Goal: Find specific page/section: Find specific page/section

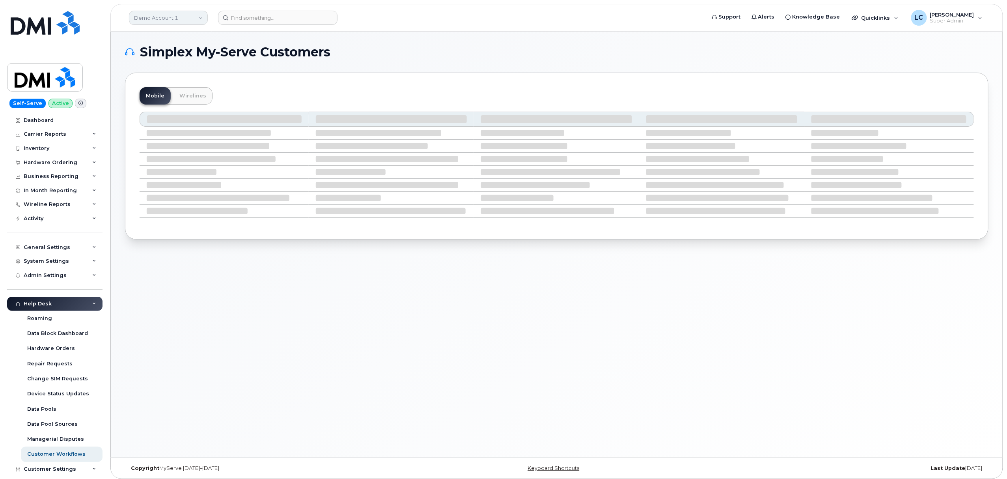
click at [200, 16] on link "Demo Account 1" at bounding box center [168, 18] width 79 height 14
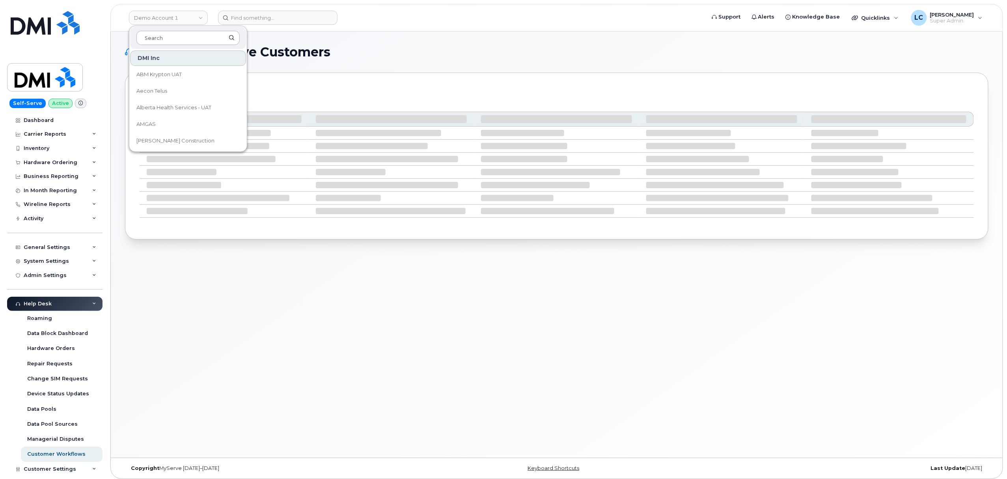
click at [205, 37] on input at bounding box center [187, 38] width 103 height 14
drag, startPoint x: 205, startPoint y: 37, endPoint x: 217, endPoint y: 40, distance: 12.1
click at [211, 37] on input at bounding box center [187, 38] width 103 height 14
click at [218, 40] on input at bounding box center [187, 38] width 103 height 14
type input "TC"
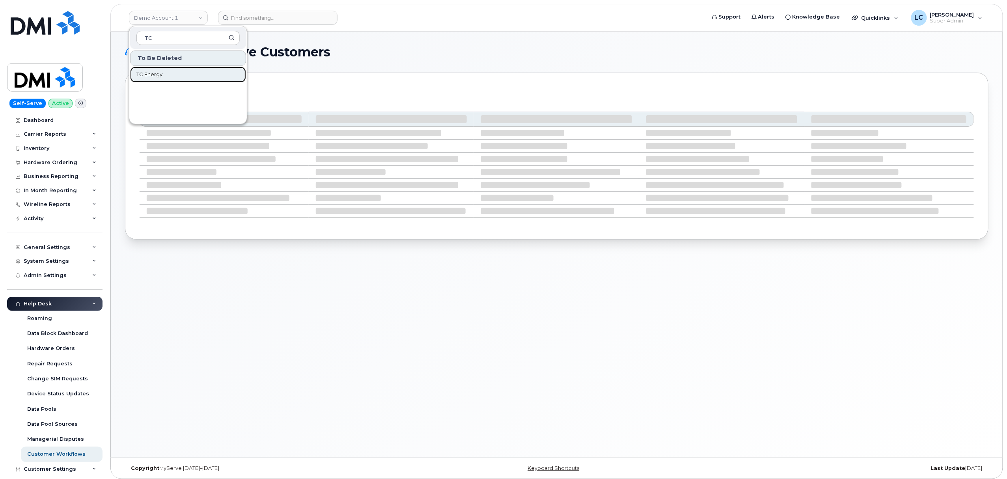
click at [174, 71] on link "TC Energy" at bounding box center [188, 75] width 116 height 16
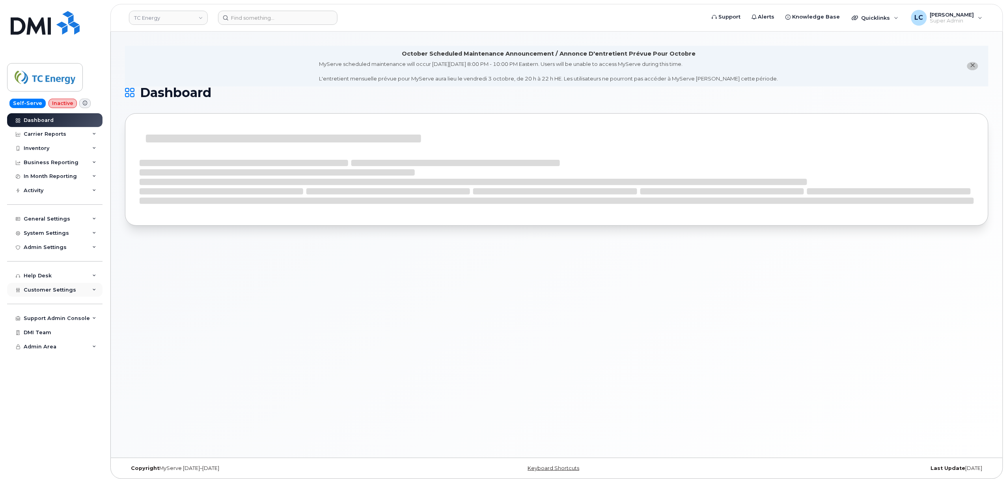
click at [81, 285] on div "Customer Settings" at bounding box center [54, 290] width 95 height 14
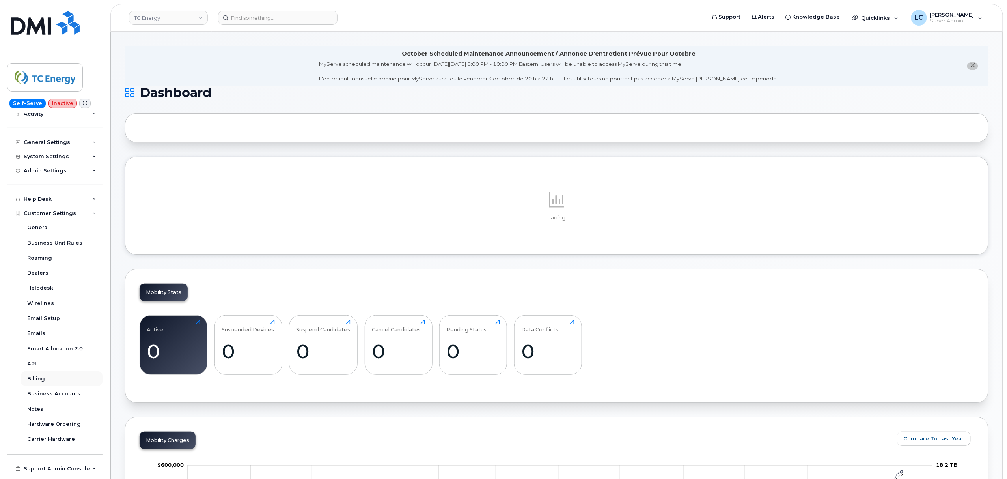
scroll to position [100, 0]
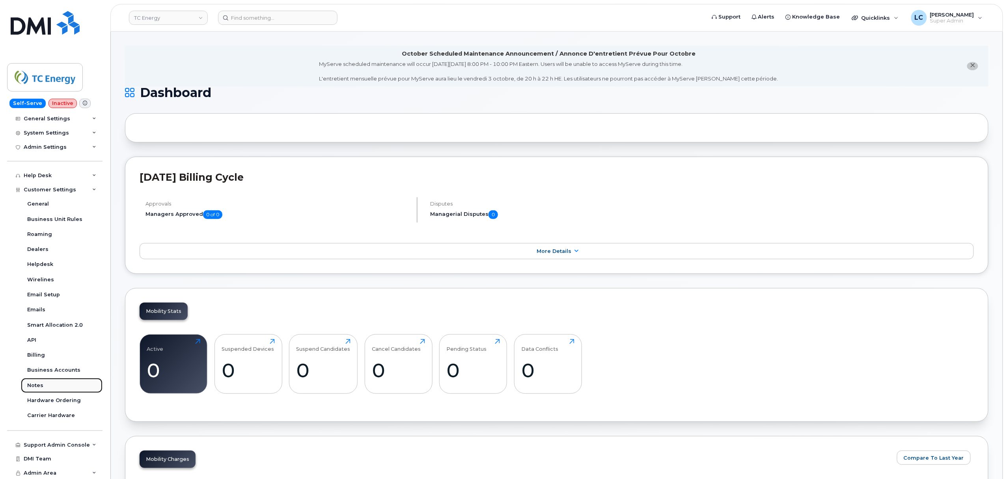
click at [44, 382] on link "Notes" at bounding box center [62, 385] width 82 height 15
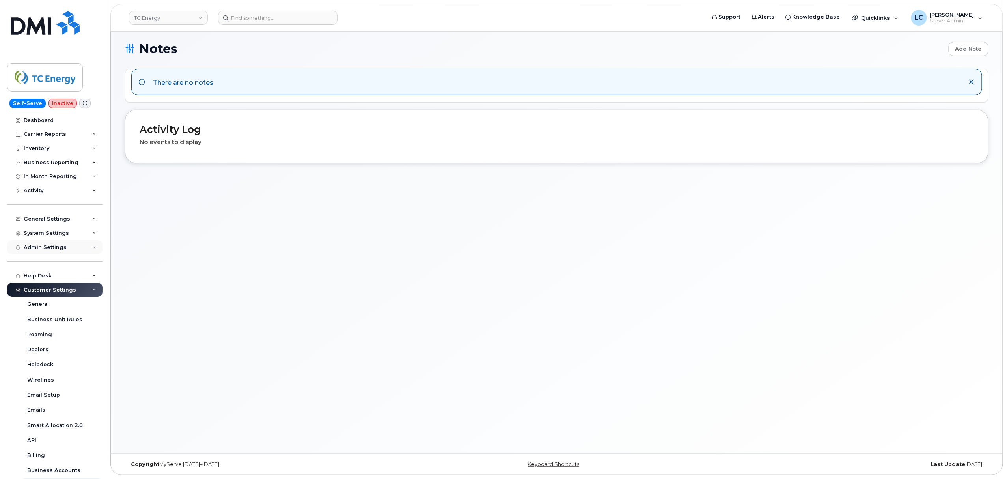
click at [84, 247] on div "Admin Settings" at bounding box center [54, 247] width 95 height 14
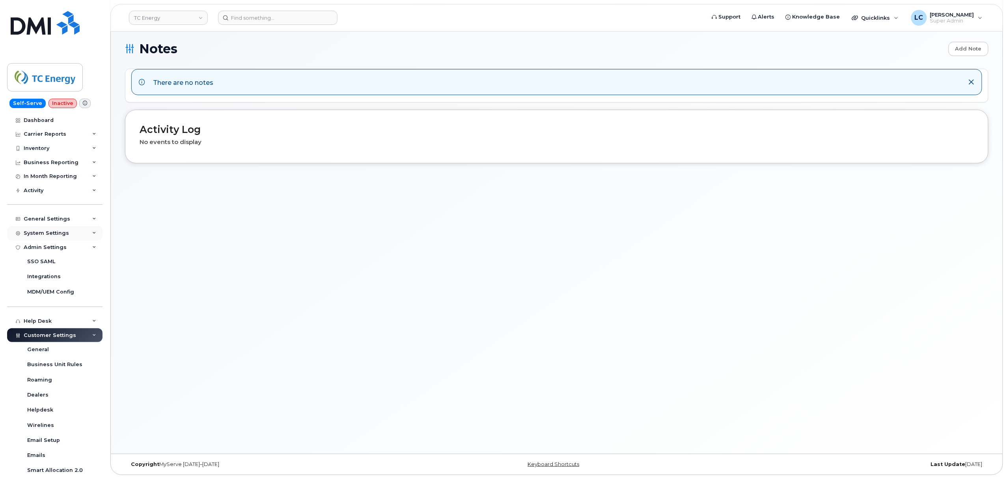
click at [87, 236] on div "System Settings" at bounding box center [54, 233] width 95 height 14
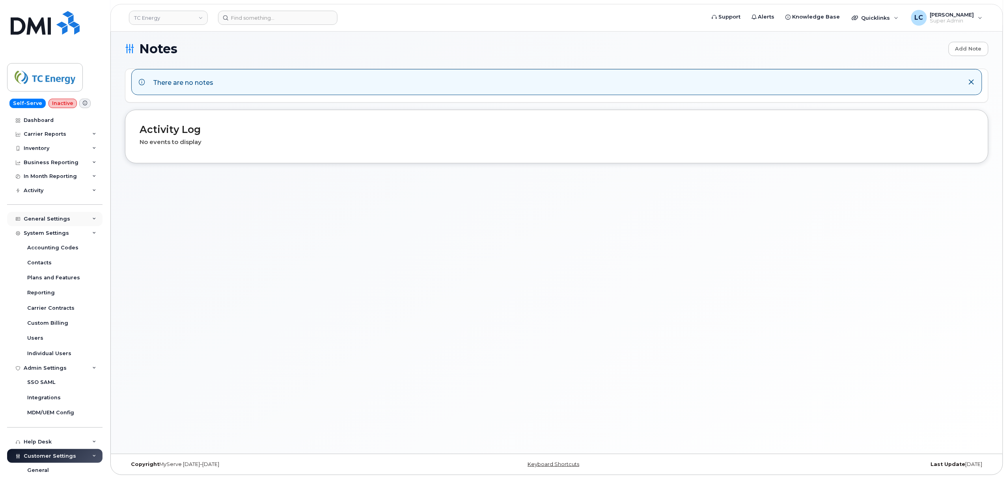
click at [87, 218] on div "General Settings" at bounding box center [54, 219] width 95 height 14
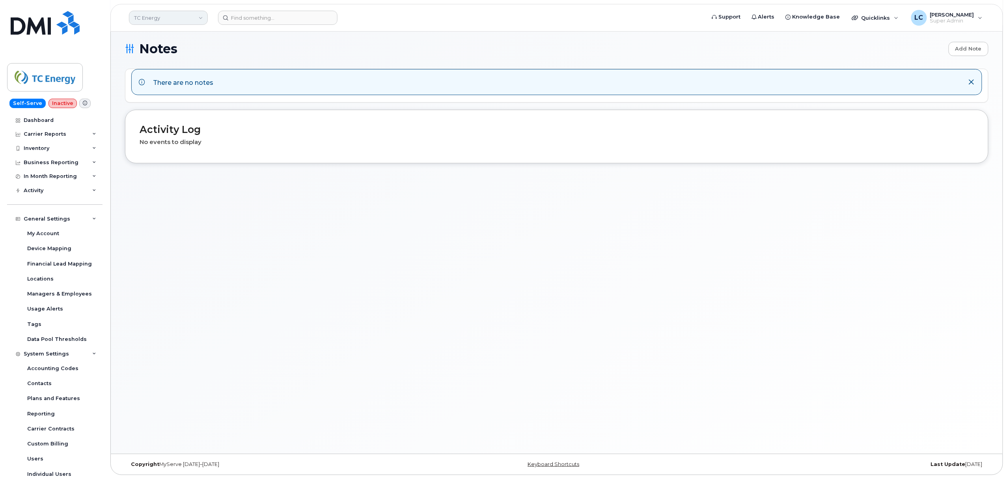
click at [181, 18] on link "TC Energy" at bounding box center [168, 18] width 79 height 14
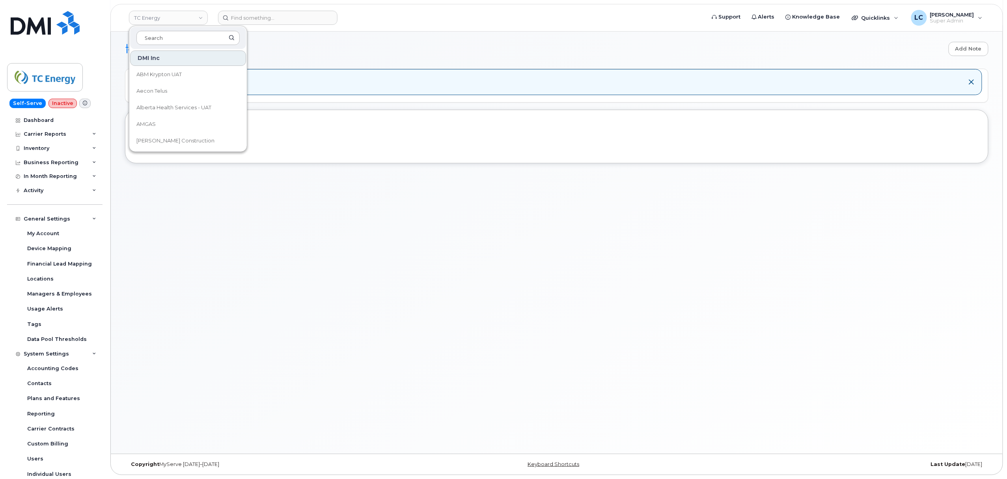
click at [308, 46] on h1 "Notes Add Note" at bounding box center [557, 49] width 864 height 15
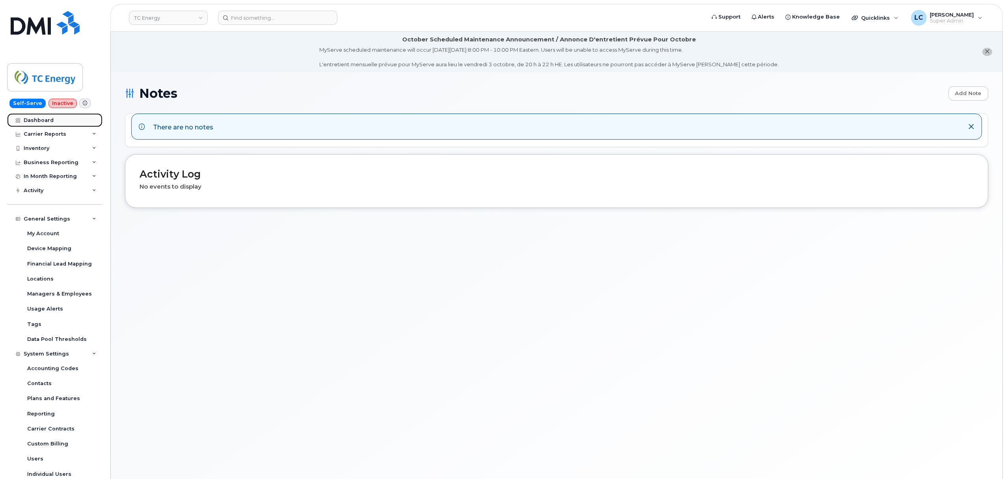
click at [51, 121] on div "Dashboard" at bounding box center [39, 120] width 30 height 6
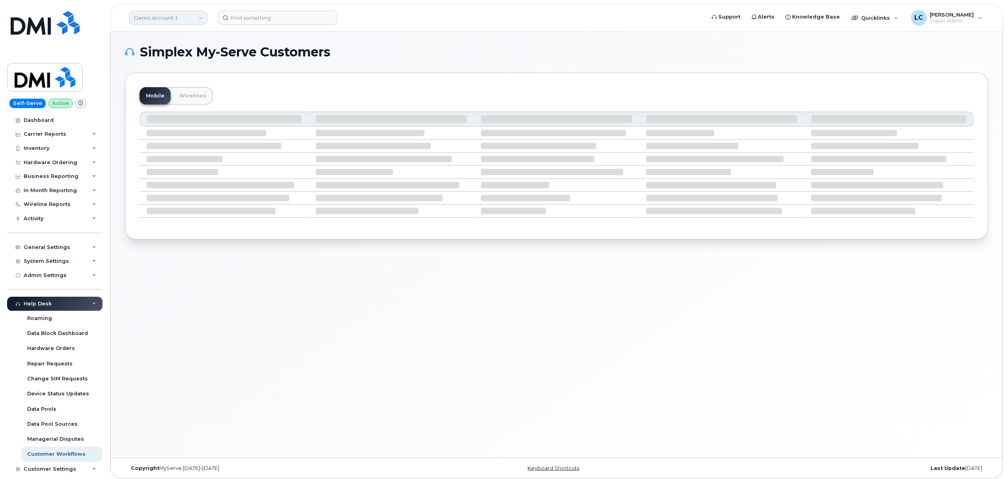
click at [197, 13] on link "Demo Account 1" at bounding box center [168, 18] width 79 height 14
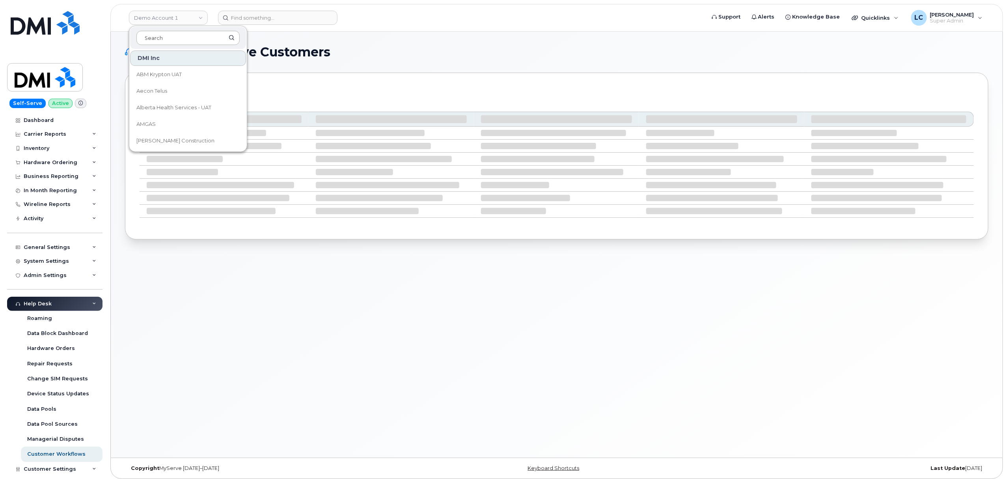
click at [207, 35] on input at bounding box center [187, 38] width 103 height 14
type input "J"
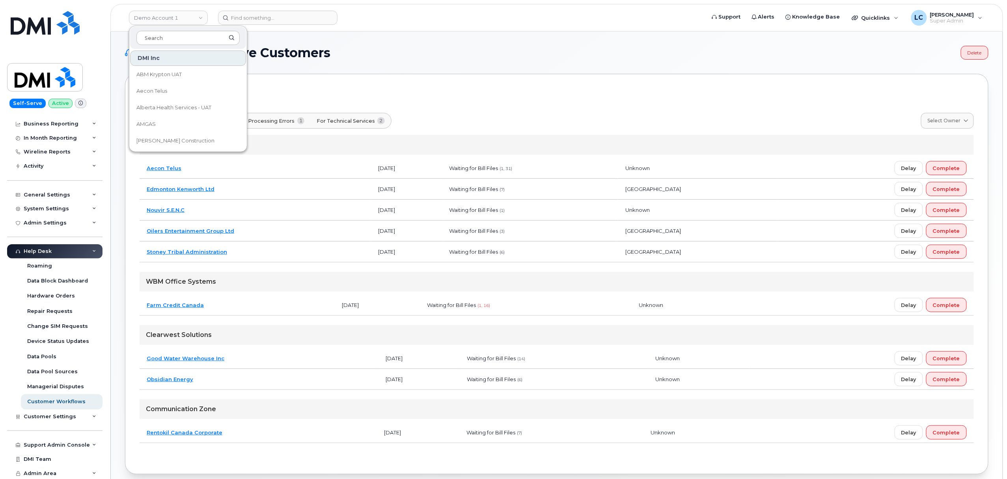
scroll to position [53, 0]
click at [76, 442] on div "Support Admin Console" at bounding box center [57, 444] width 66 height 6
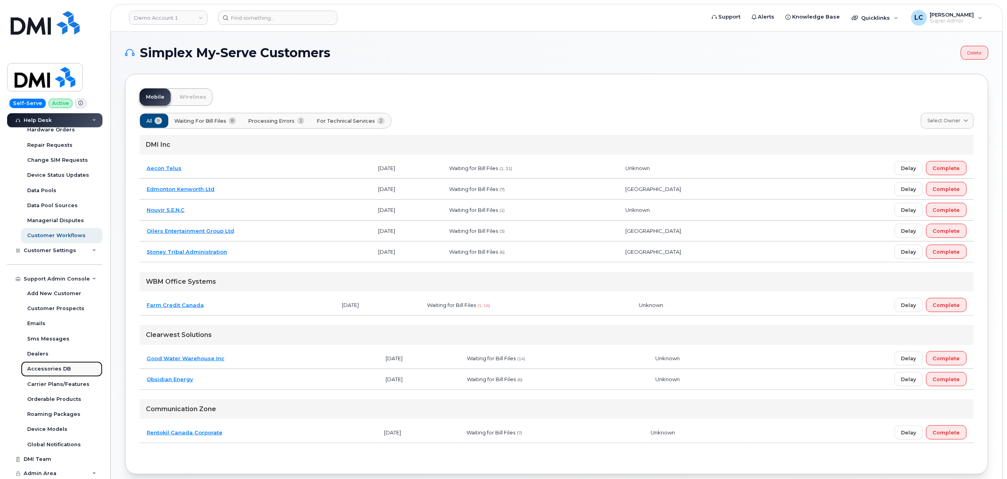
click at [68, 366] on link "Accessories DB" at bounding box center [62, 368] width 82 height 15
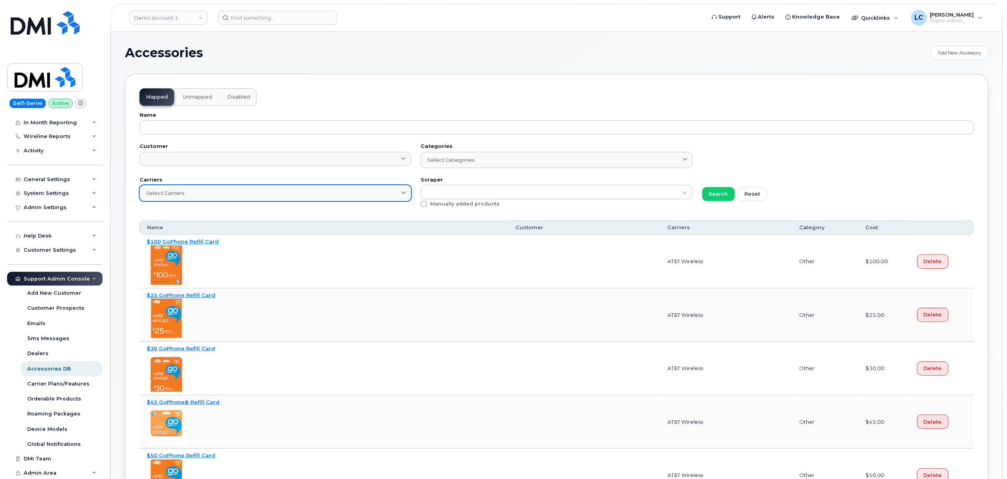
click at [184, 187] on link "Select Carriers" at bounding box center [276, 193] width 272 height 16
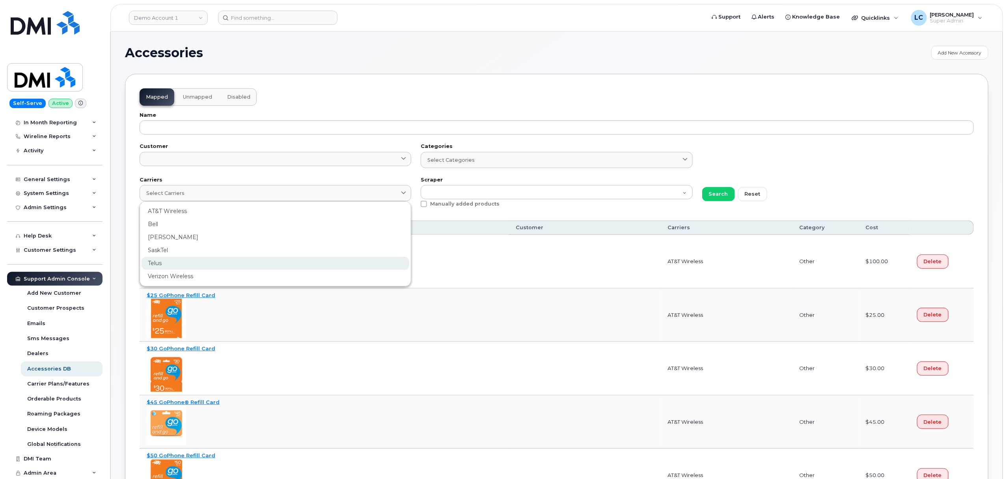
click at [156, 262] on div "Telus" at bounding box center [276, 263] width 268 height 13
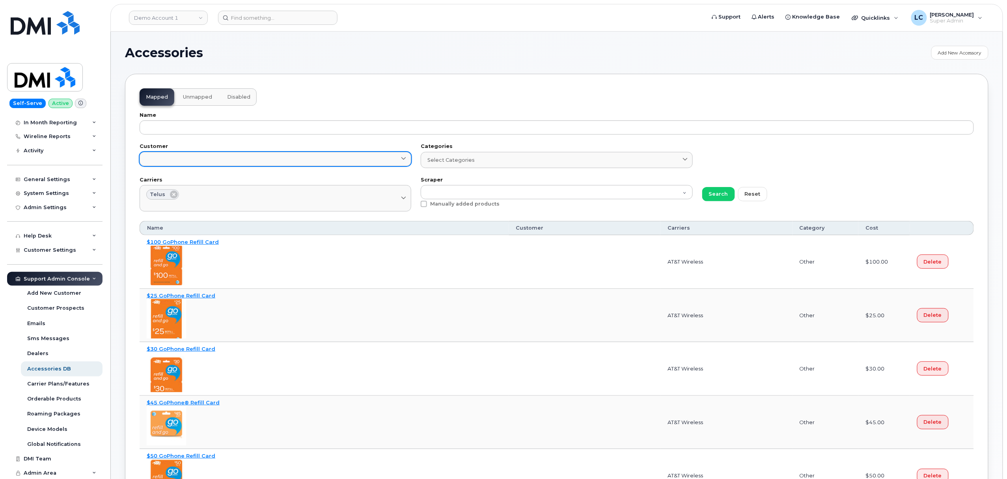
click at [196, 158] on link at bounding box center [276, 159] width 272 height 14
type input "J"
